Goal: Information Seeking & Learning: Learn about a topic

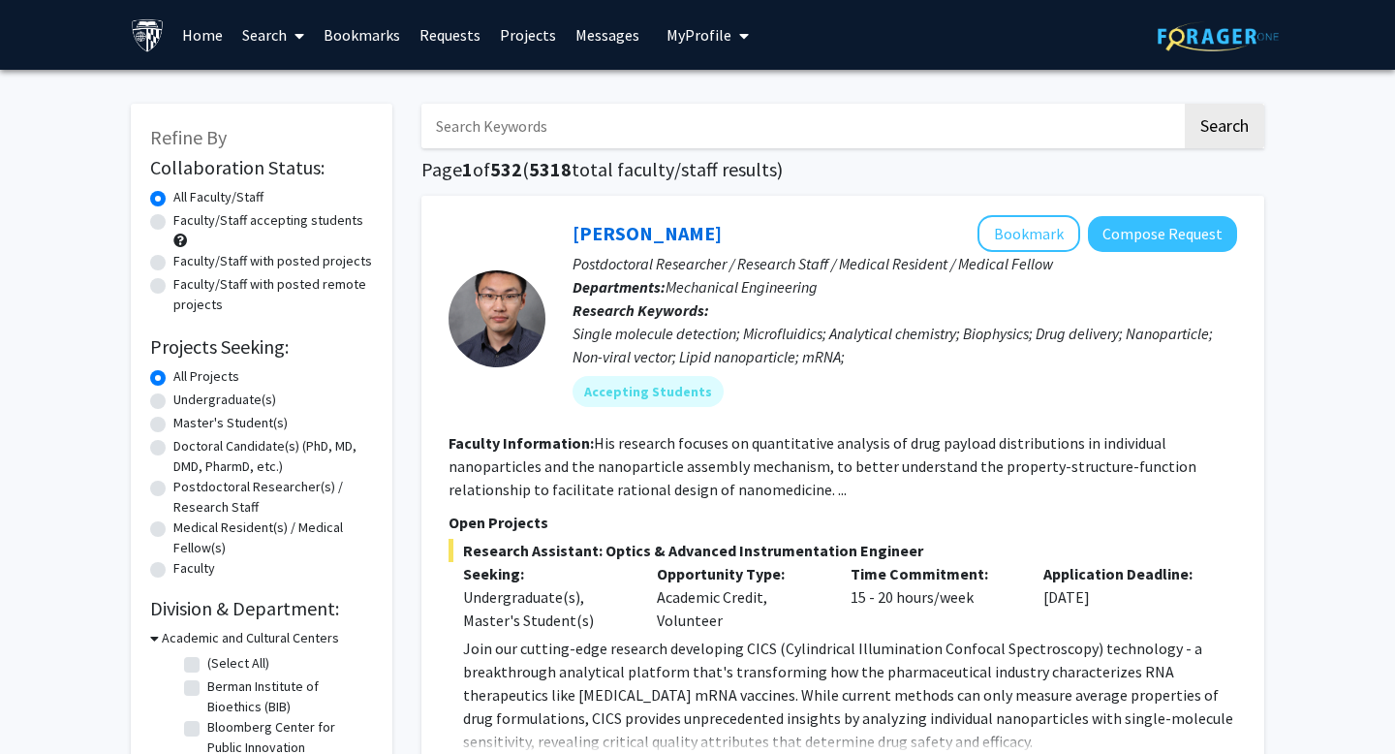
click at [209, 33] on link "Home" at bounding box center [202, 35] width 60 height 68
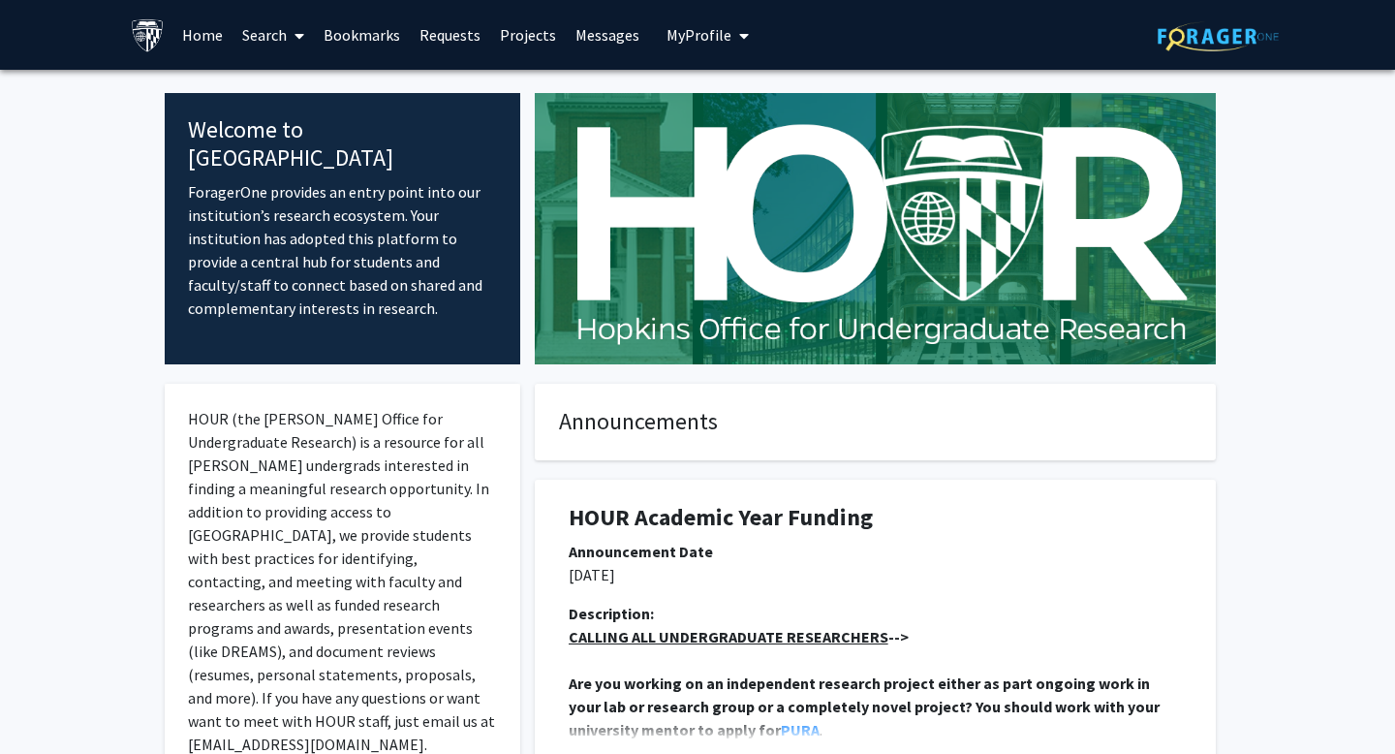
click at [740, 30] on icon "My profile dropdown to access profile and logout" at bounding box center [744, 35] width 10 height 15
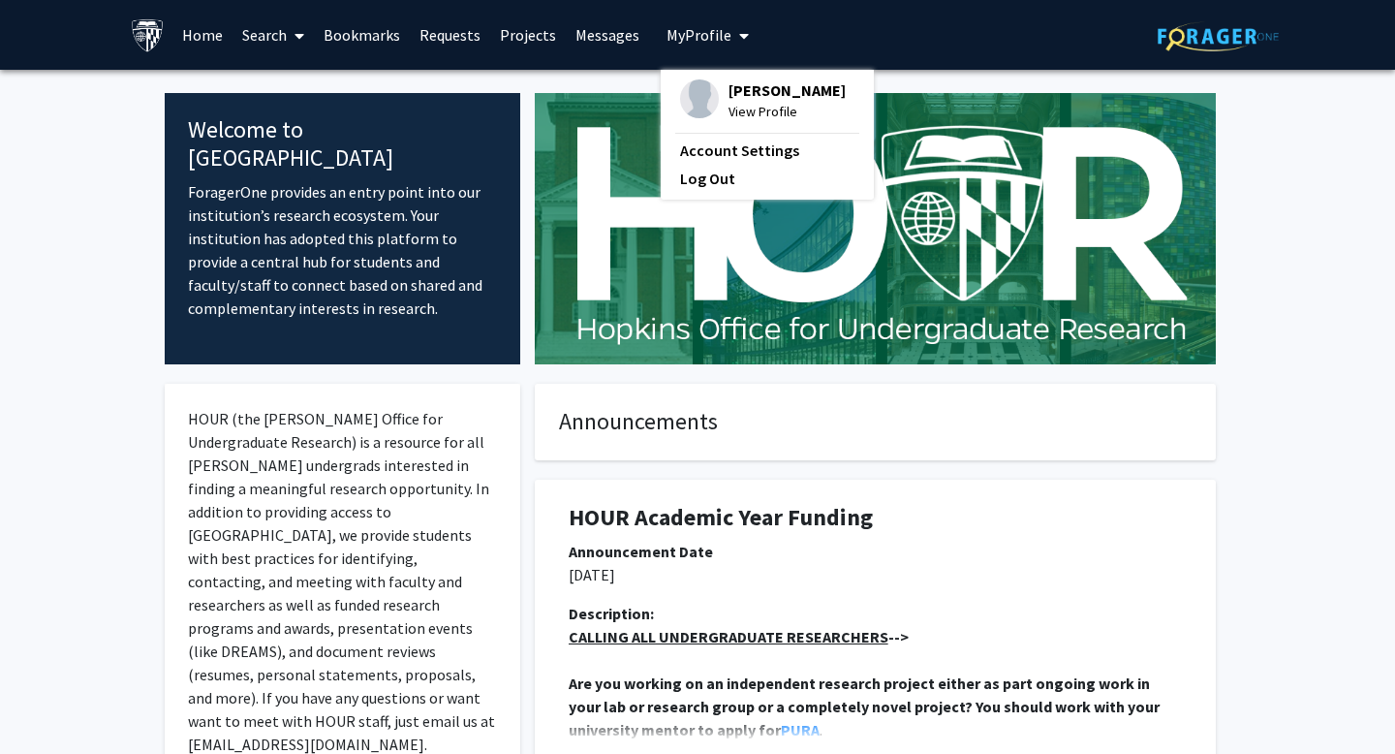
click at [734, 108] on span "View Profile" at bounding box center [786, 111] width 117 height 21
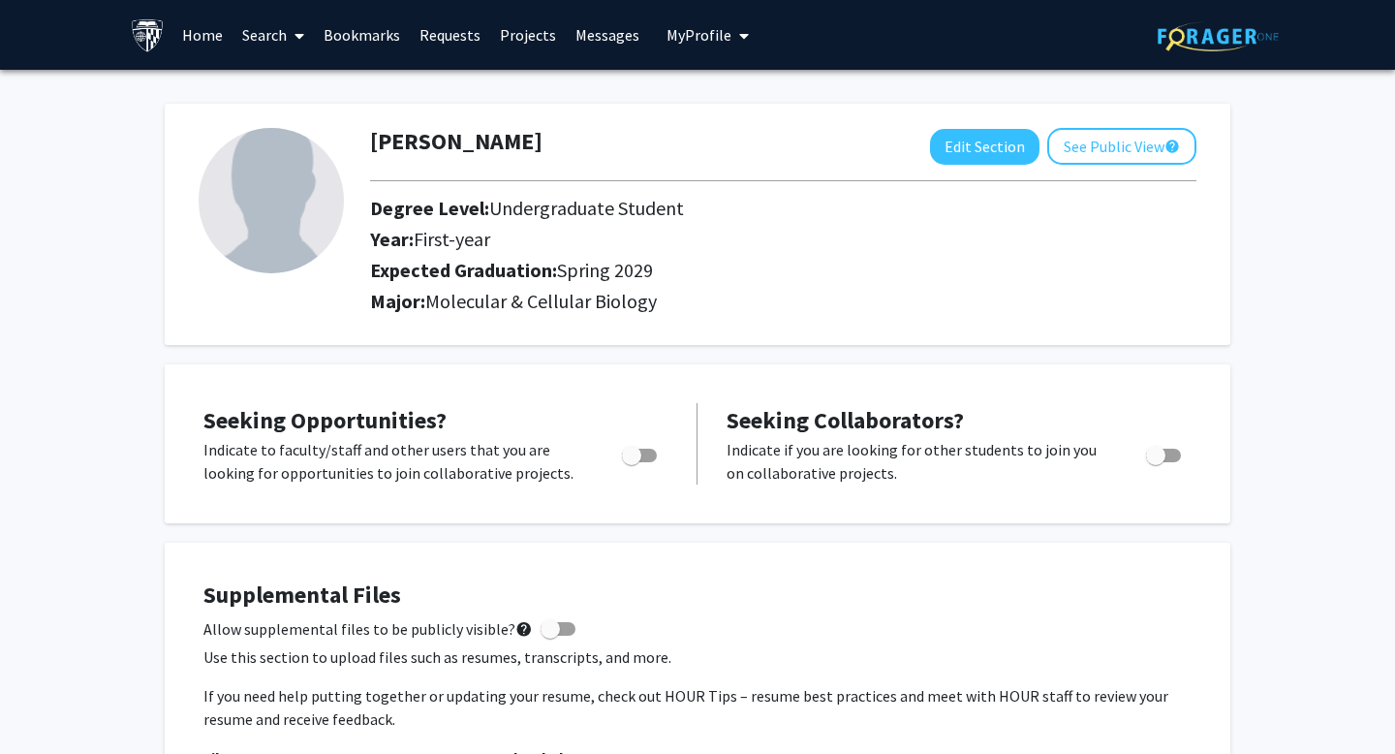
click at [193, 30] on link "Home" at bounding box center [202, 35] width 60 height 68
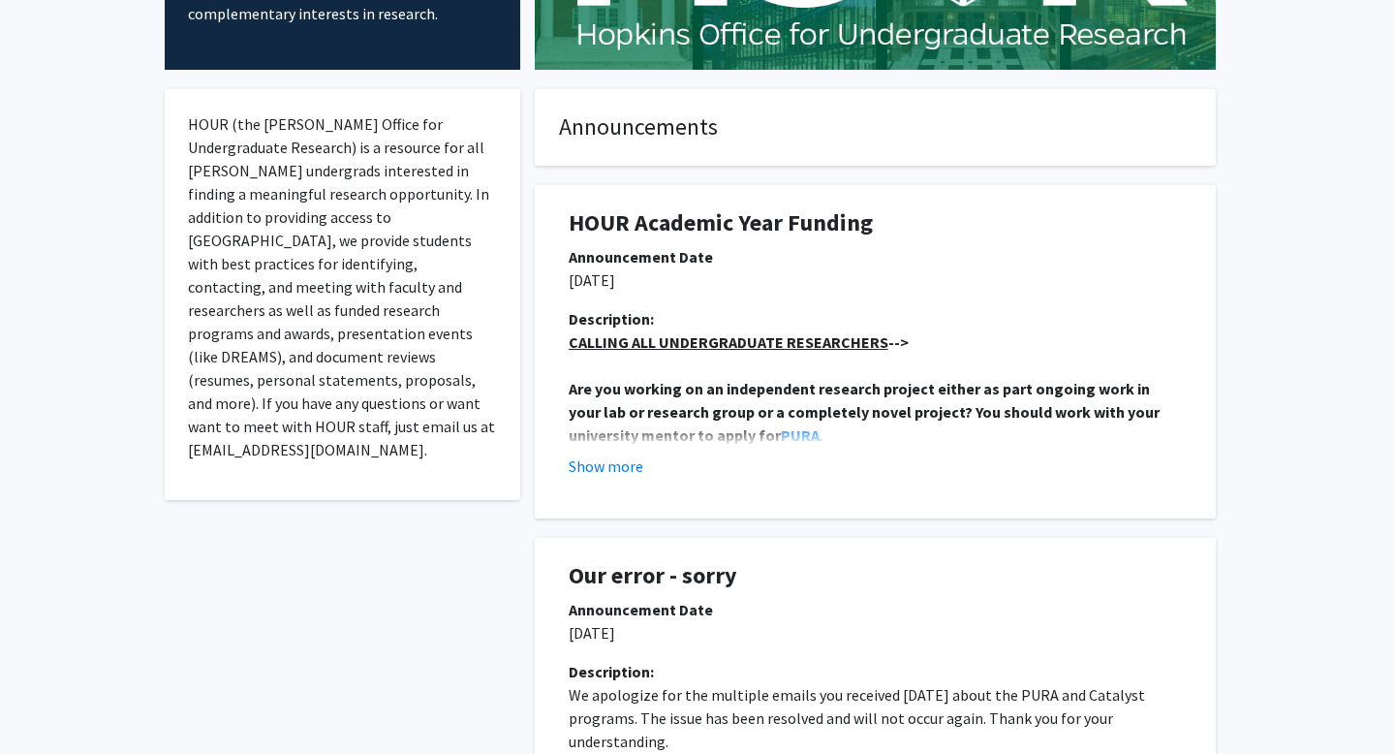
scroll to position [301, 0]
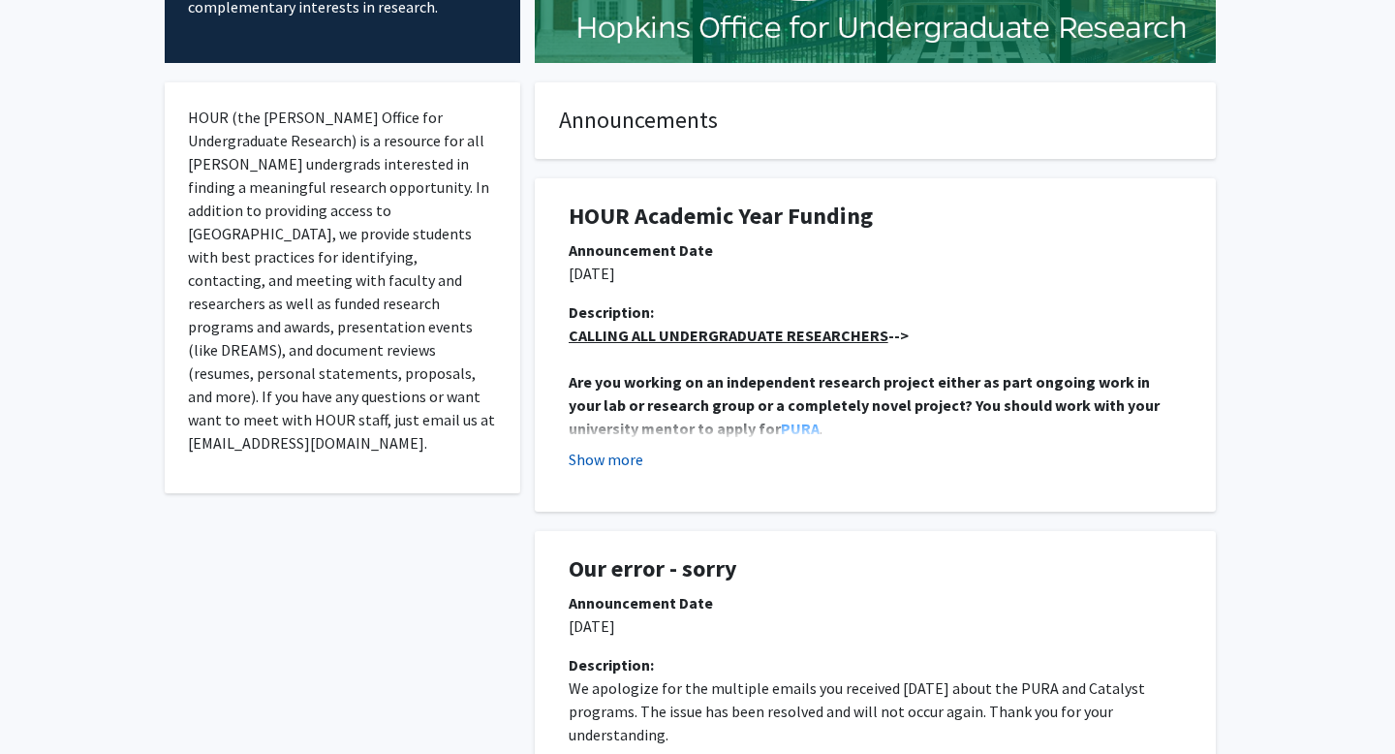
click at [634, 458] on button "Show more" at bounding box center [606, 458] width 75 height 23
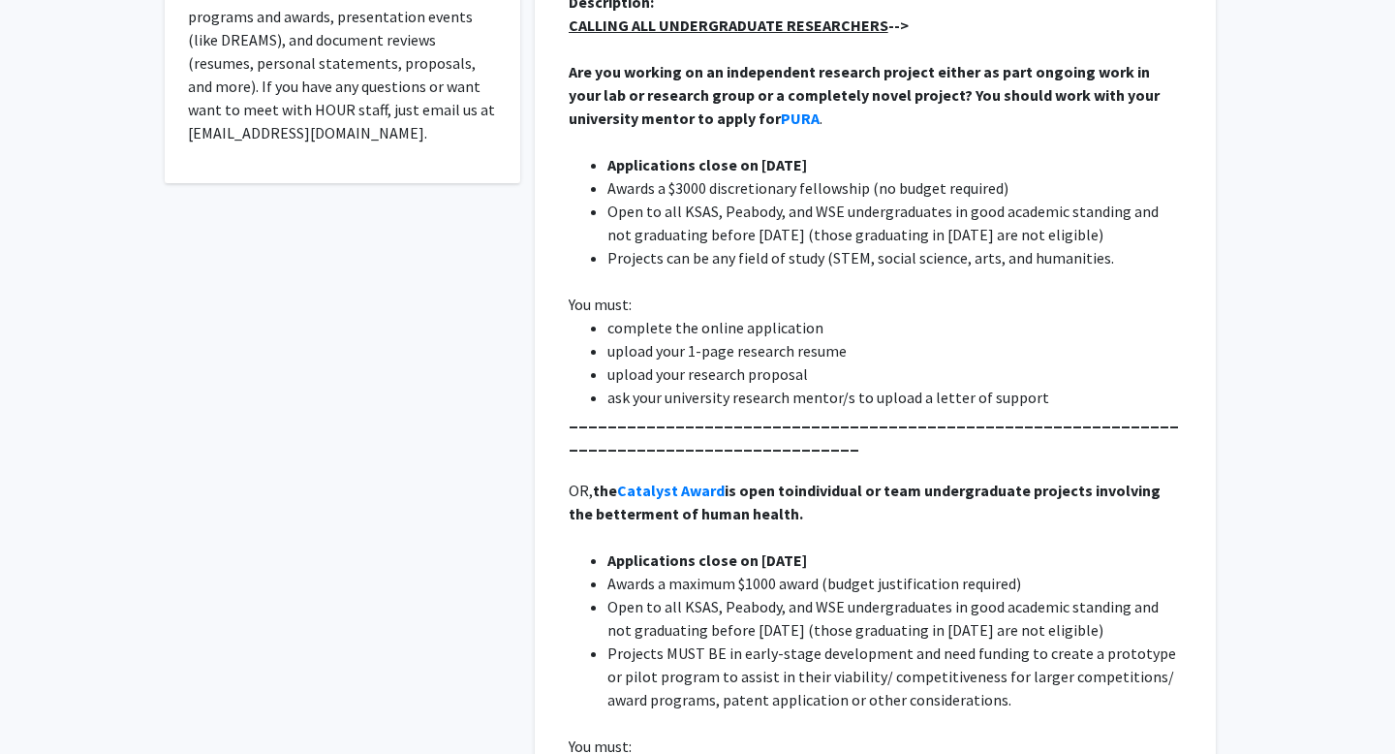
scroll to position [0, 0]
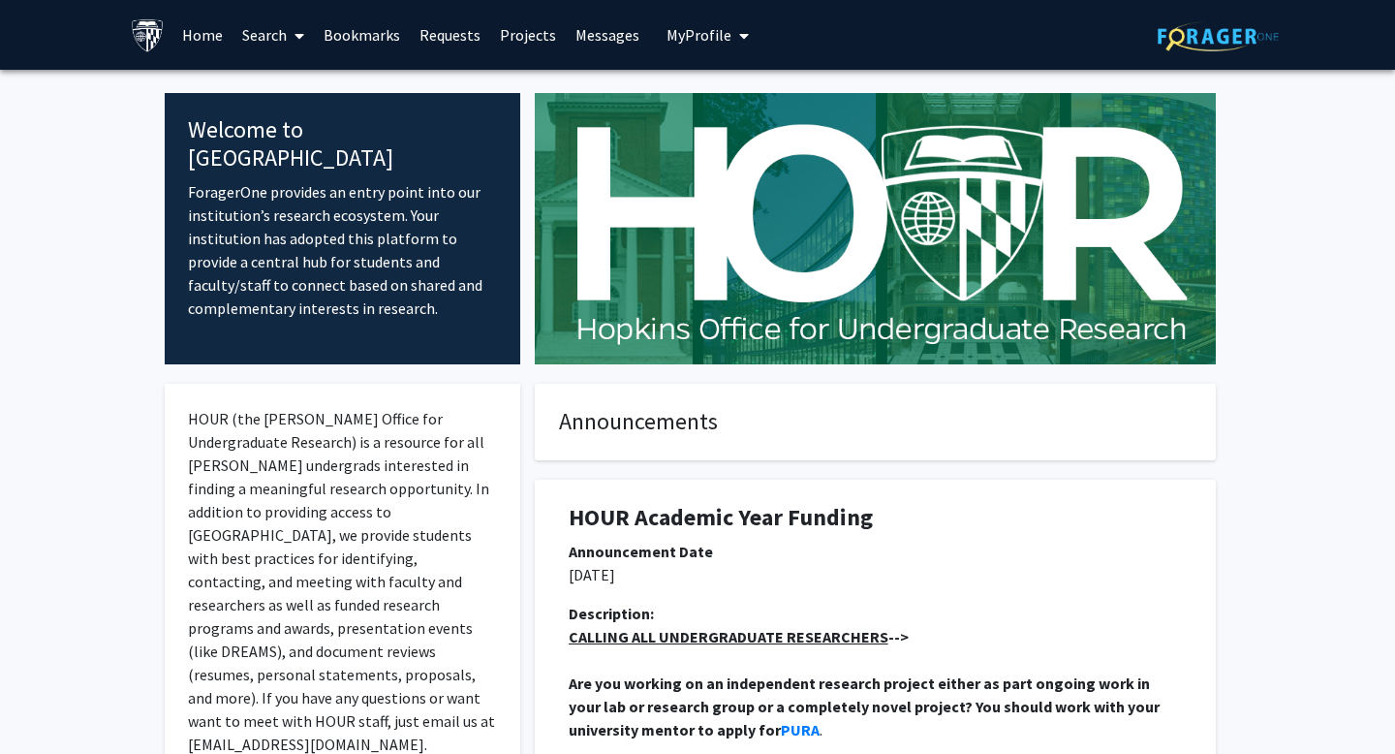
click at [217, 42] on link "Home" at bounding box center [202, 35] width 60 height 68
click at [213, 32] on link "Home" at bounding box center [202, 35] width 60 height 68
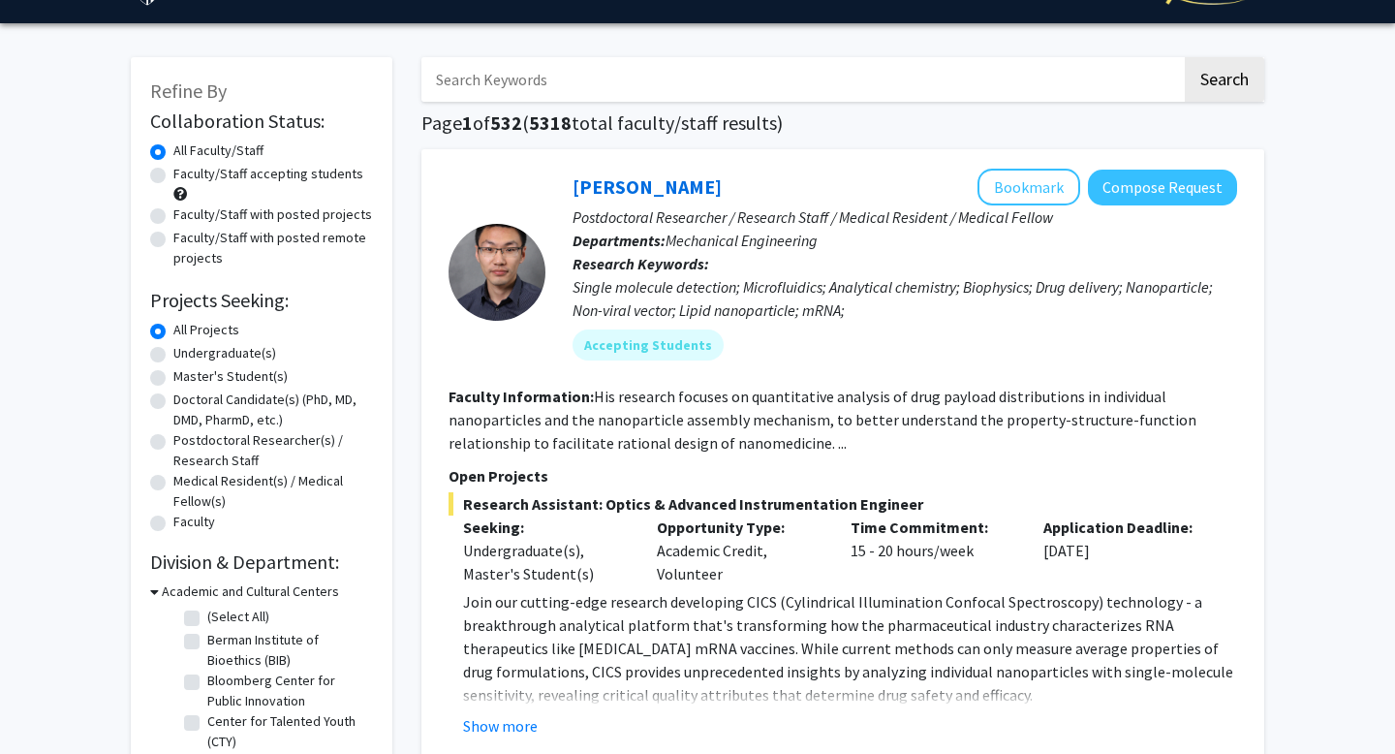
scroll to position [61, 0]
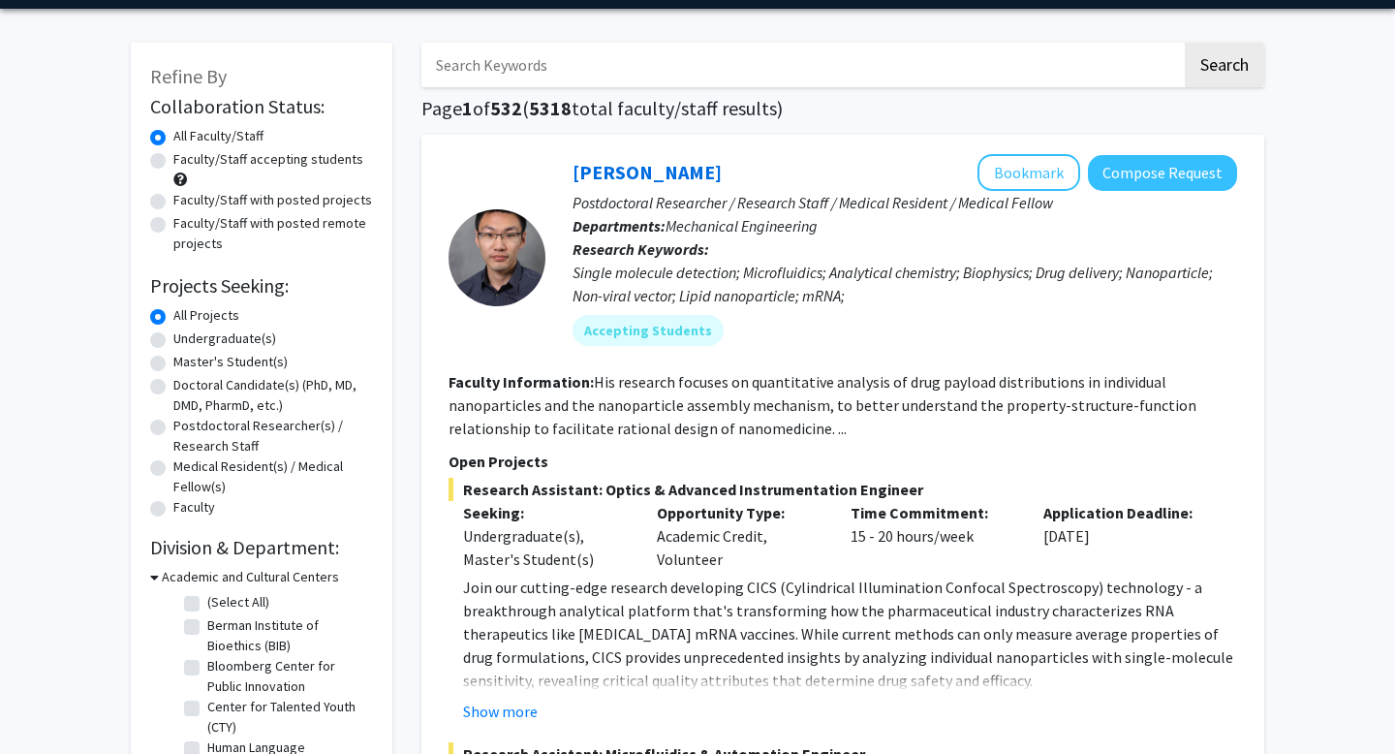
click at [173, 165] on label "Faculty/Staff accepting students" at bounding box center [268, 159] width 190 height 20
click at [173, 162] on input "Faculty/Staff accepting students" at bounding box center [179, 155] width 13 height 13
radio input "true"
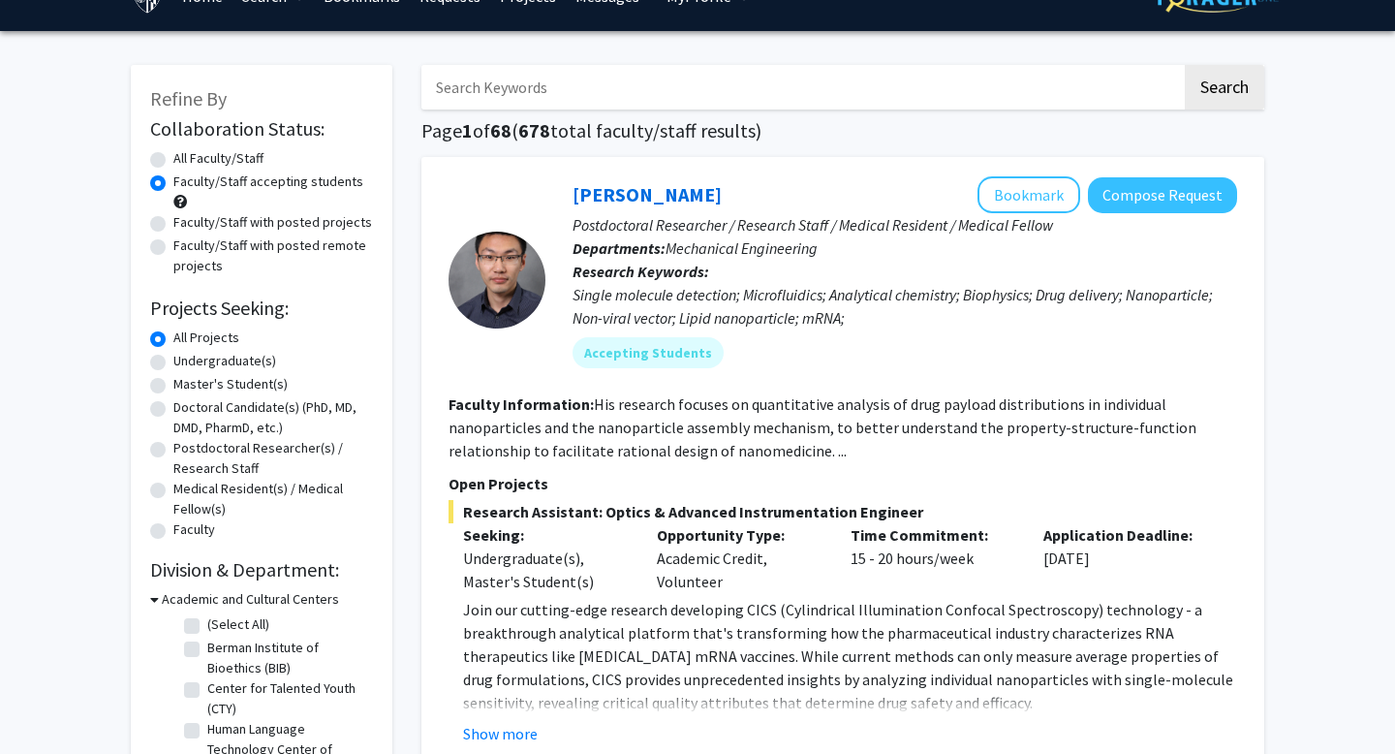
scroll to position [45, 0]
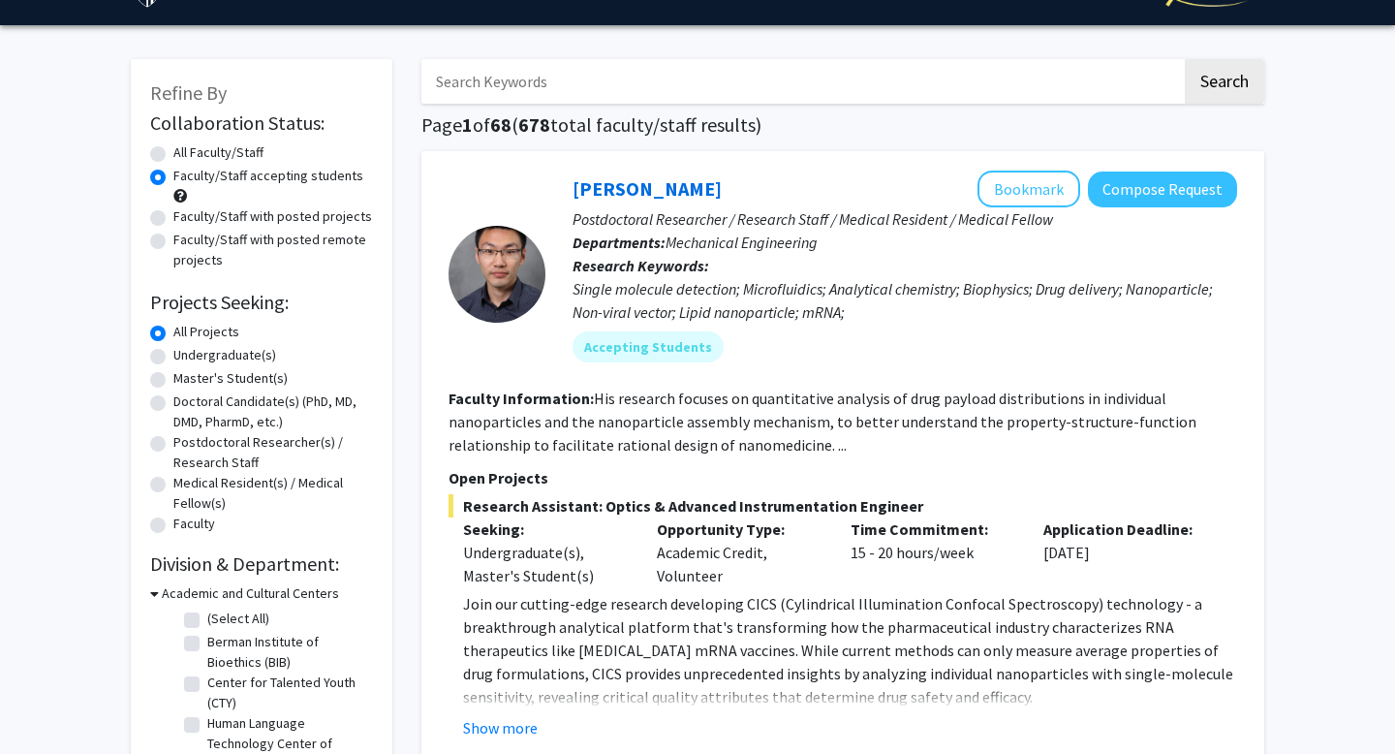
click at [227, 354] on label "Undergraduate(s)" at bounding box center [224, 355] width 103 height 20
click at [186, 354] on input "Undergraduate(s)" at bounding box center [179, 351] width 13 height 13
radio input "true"
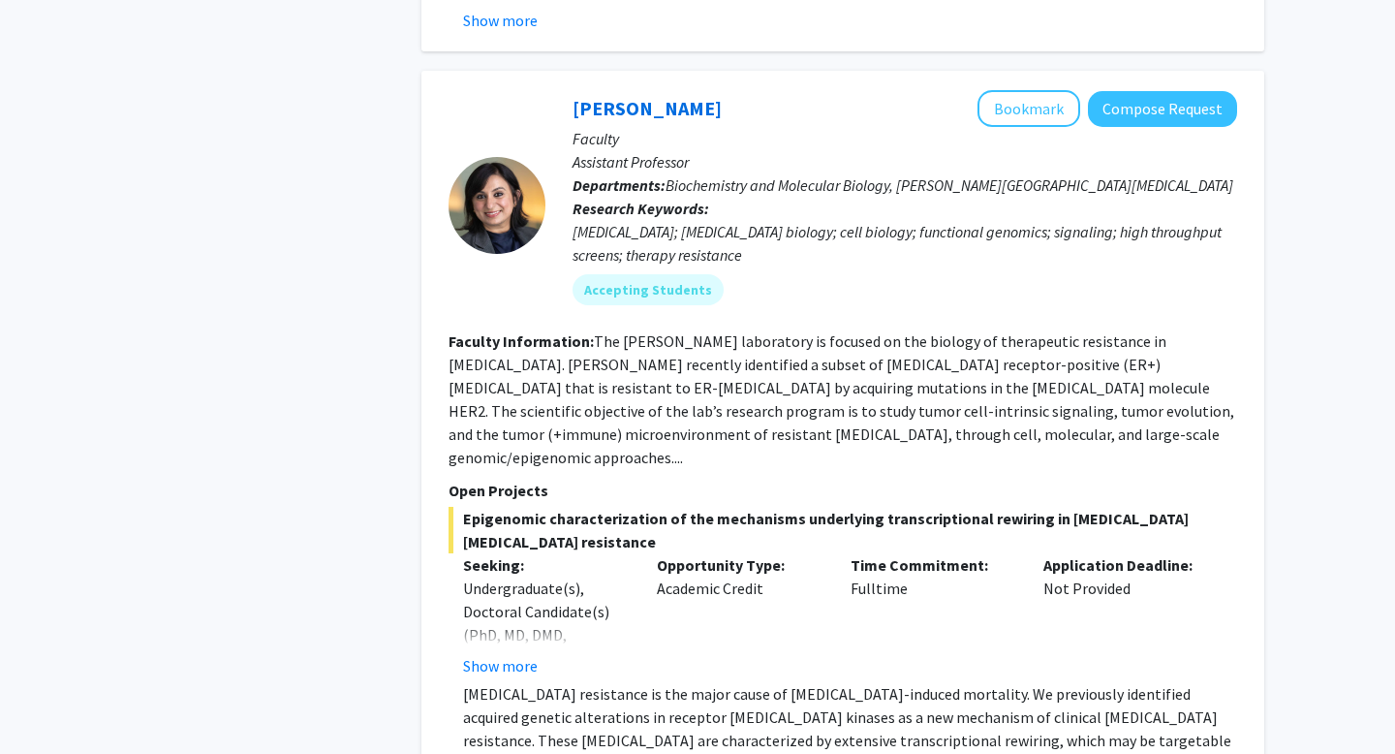
scroll to position [2810, 0]
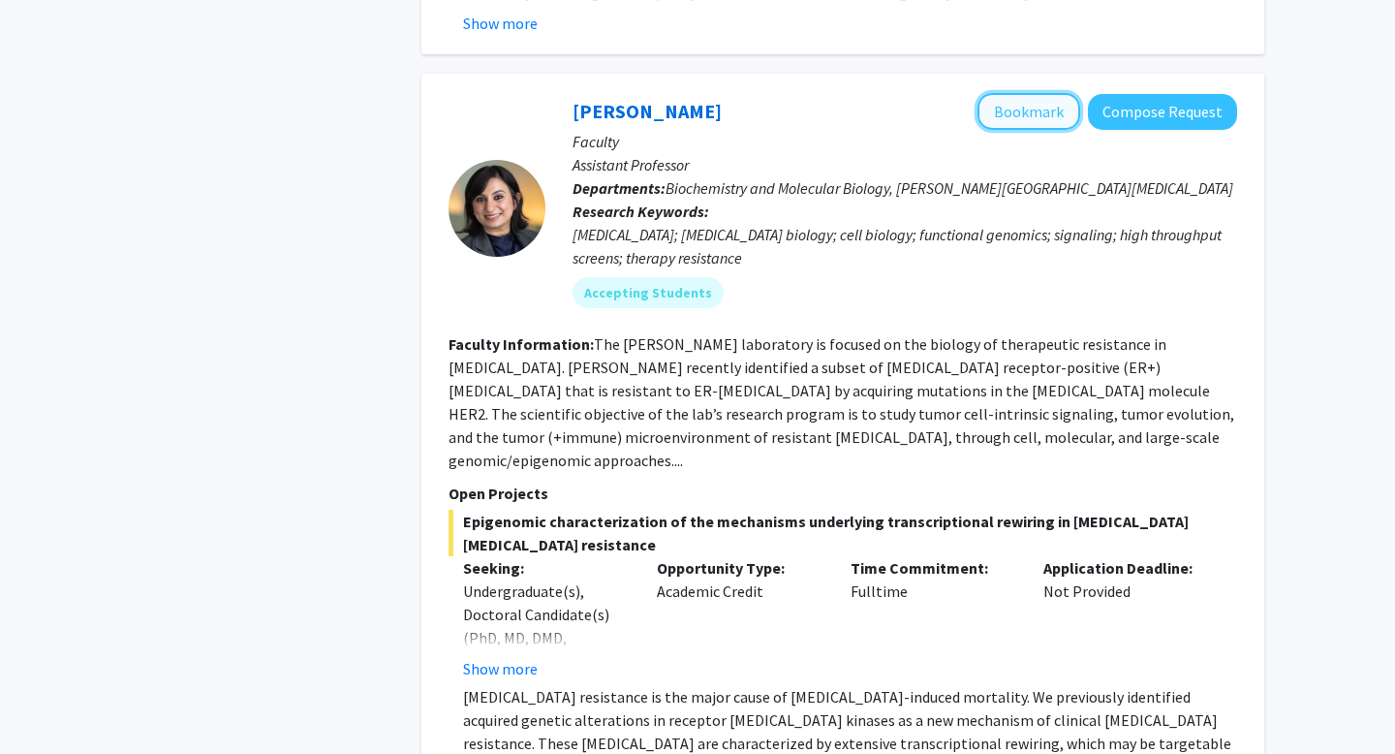
click at [1007, 108] on button "Bookmark" at bounding box center [1028, 111] width 103 height 37
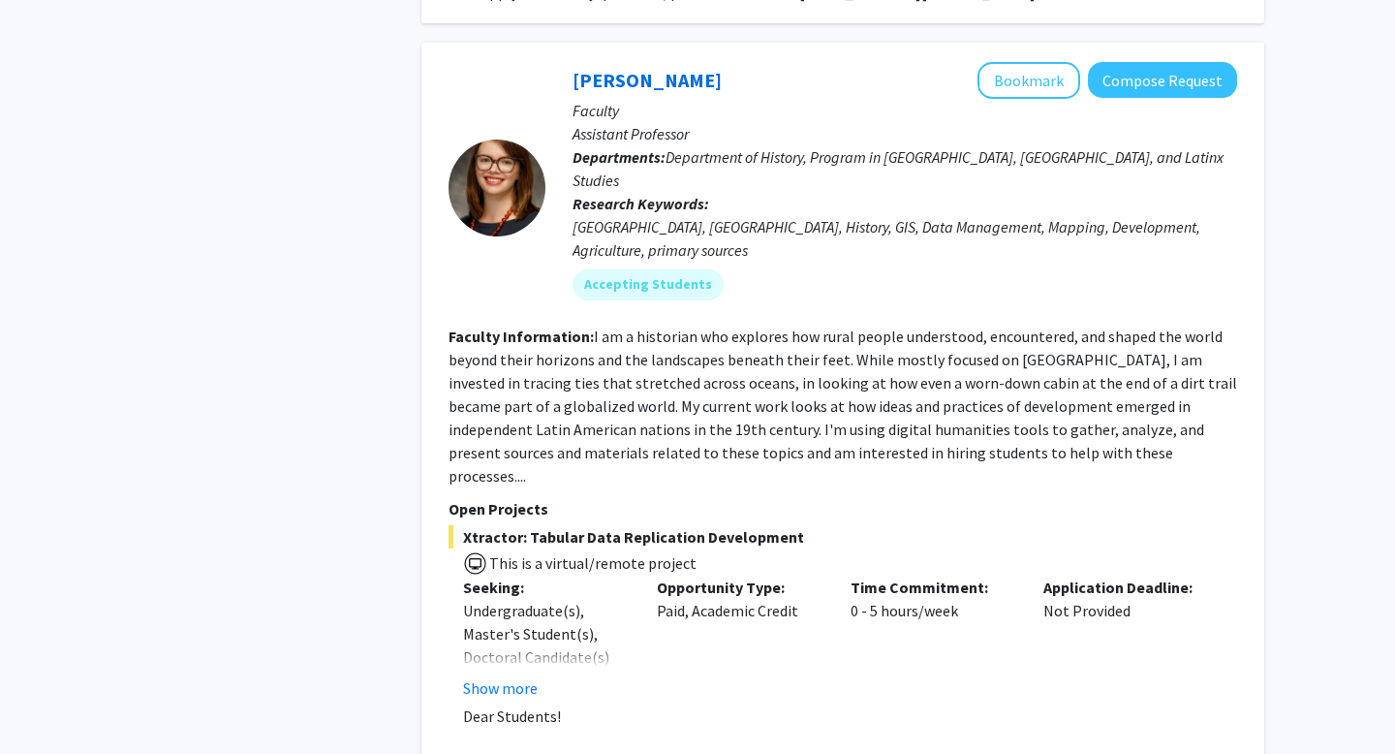
scroll to position [8395, 0]
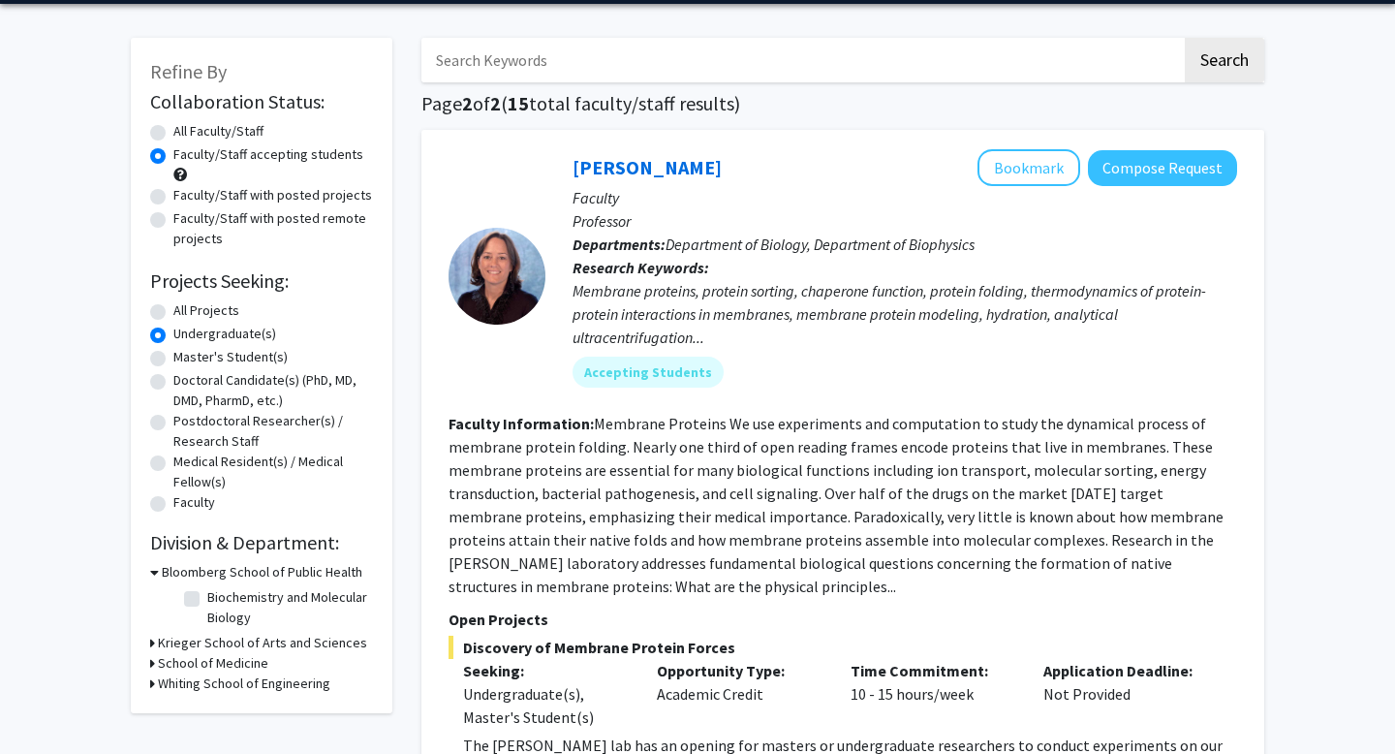
scroll to position [69, 0]
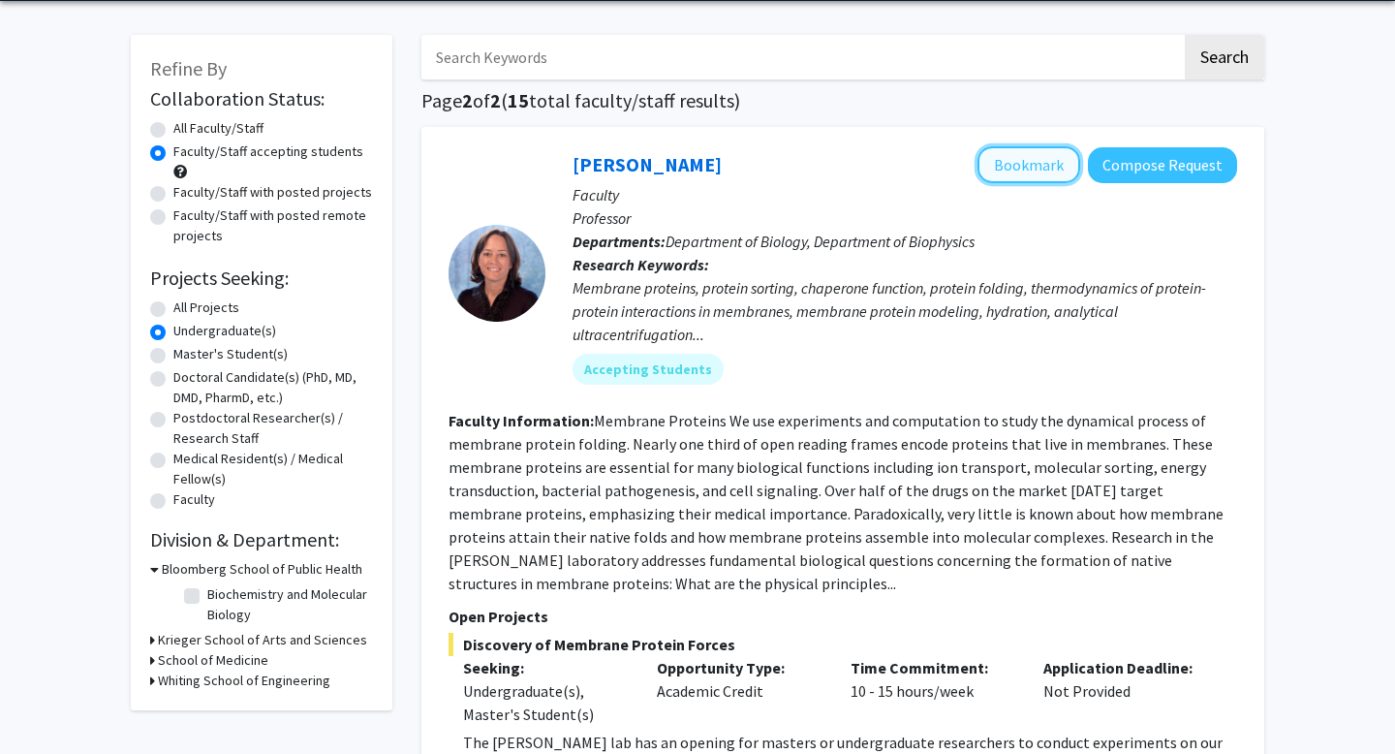
click at [1016, 162] on button "Bookmark" at bounding box center [1028, 164] width 103 height 37
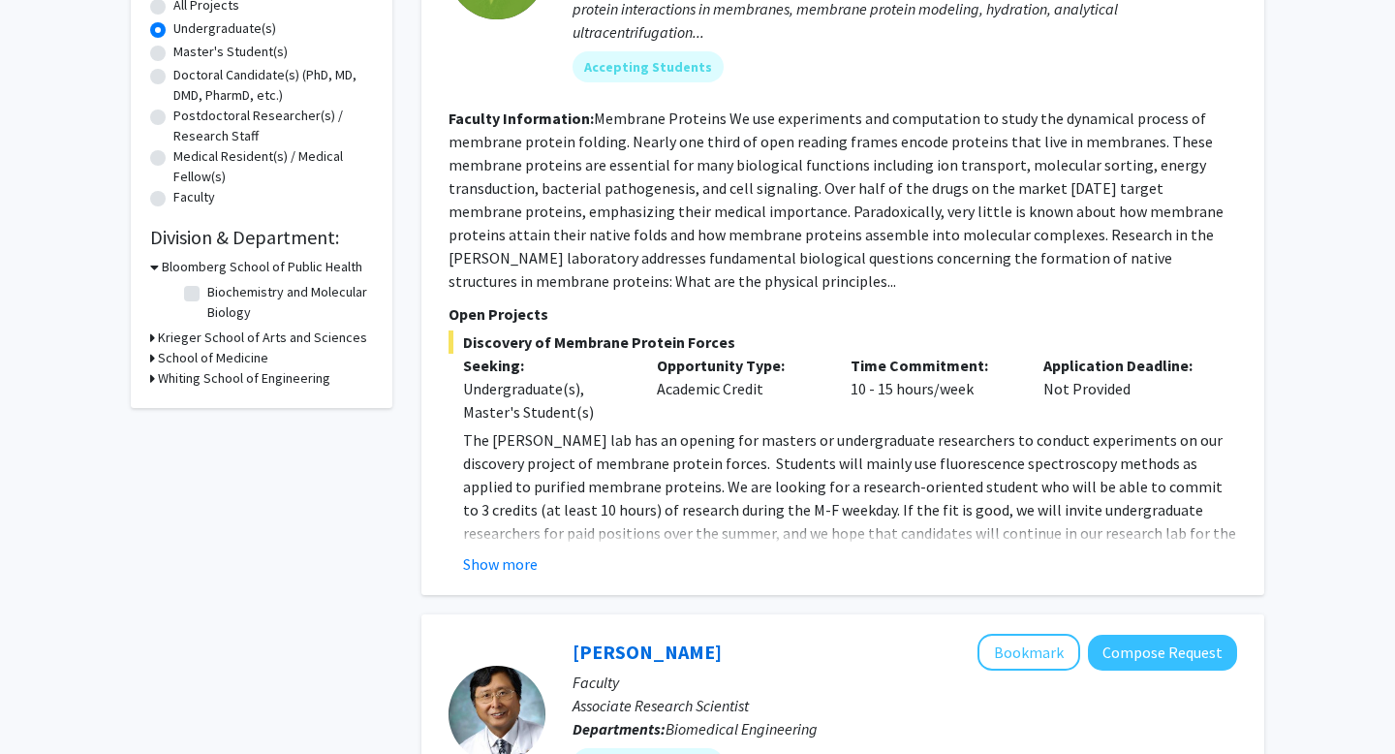
scroll to position [0, 0]
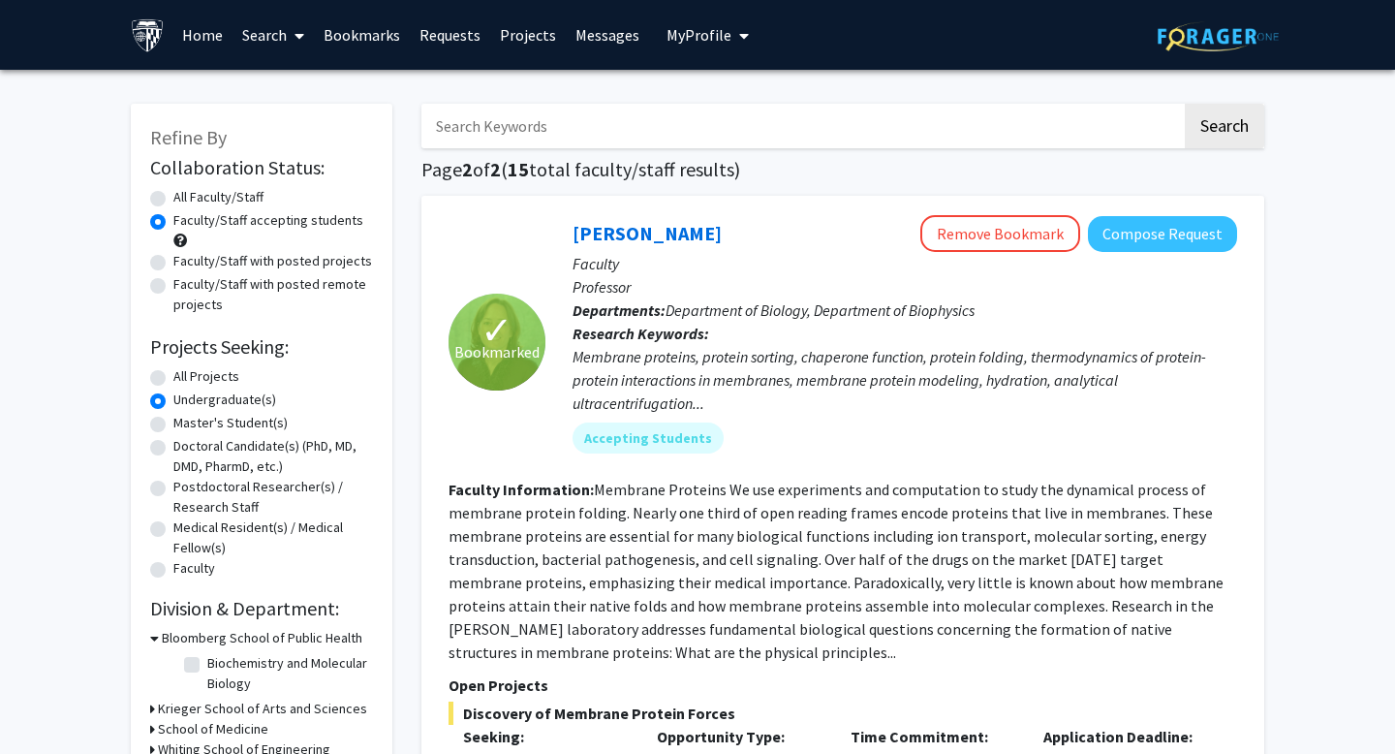
click at [1178, 42] on img at bounding box center [1217, 36] width 121 height 30
radio input "true"
